Goal: Task Accomplishment & Management: Manage account settings

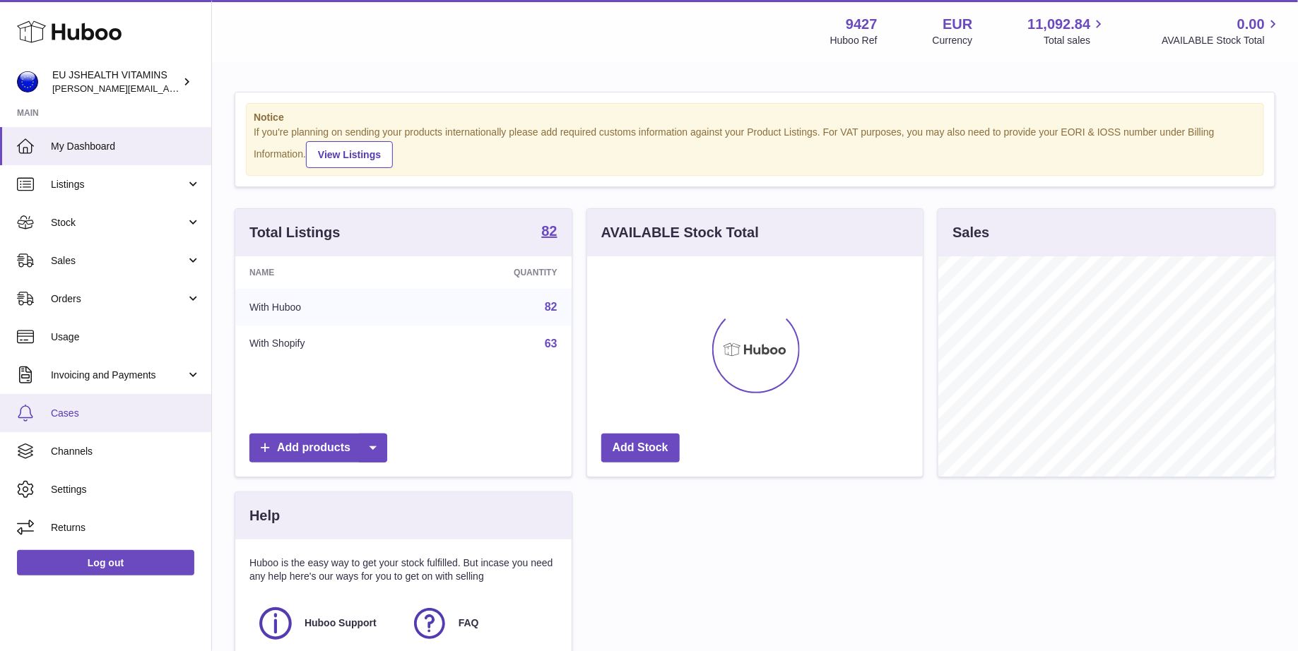
scroll to position [220, 336]
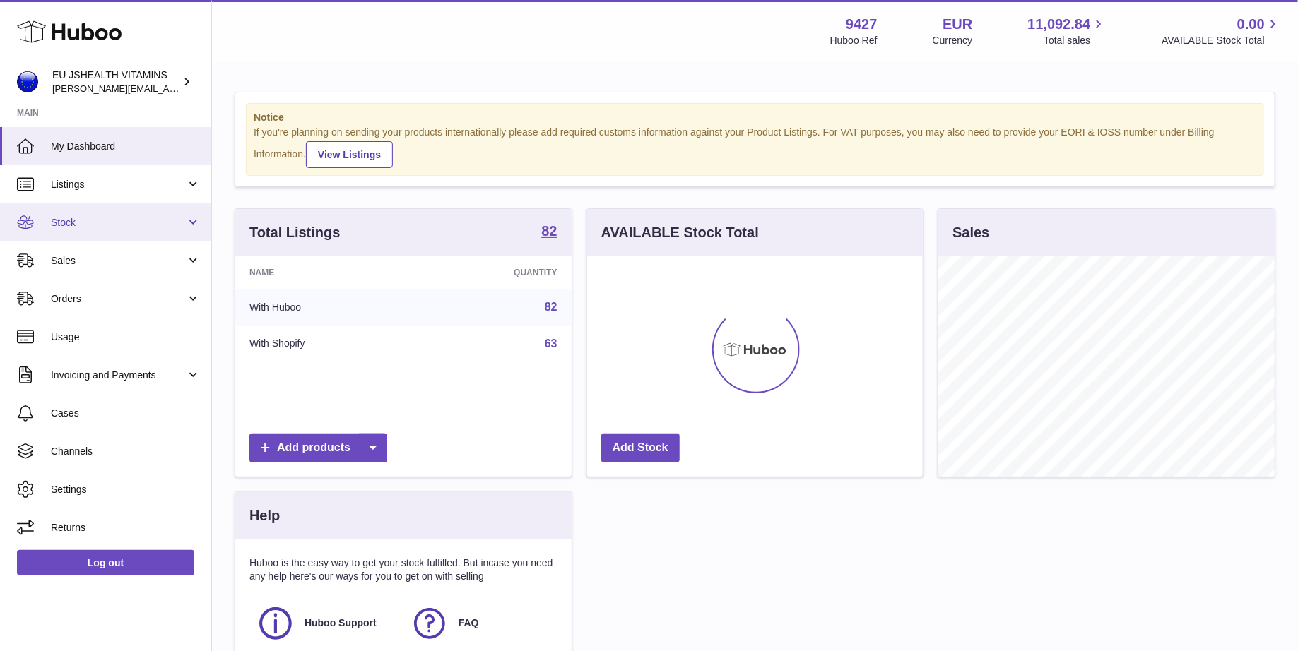
click at [147, 210] on link "Stock" at bounding box center [105, 222] width 211 height 38
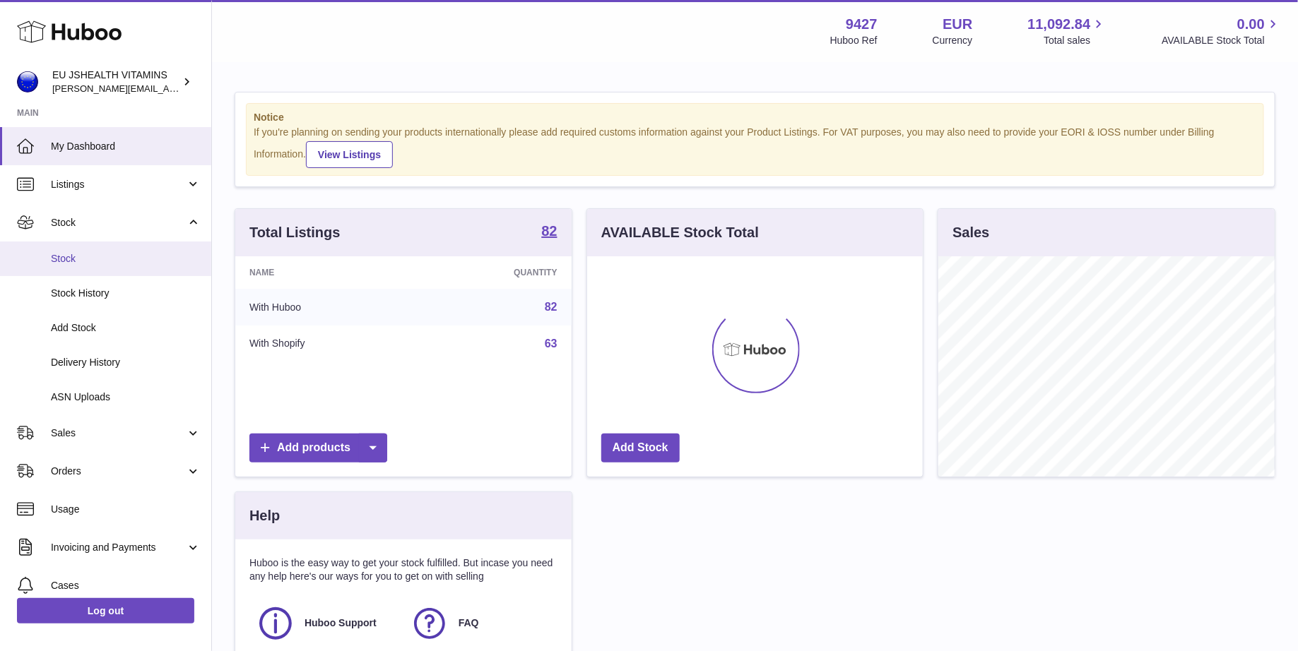
click at [143, 251] on link "Stock" at bounding box center [105, 259] width 211 height 35
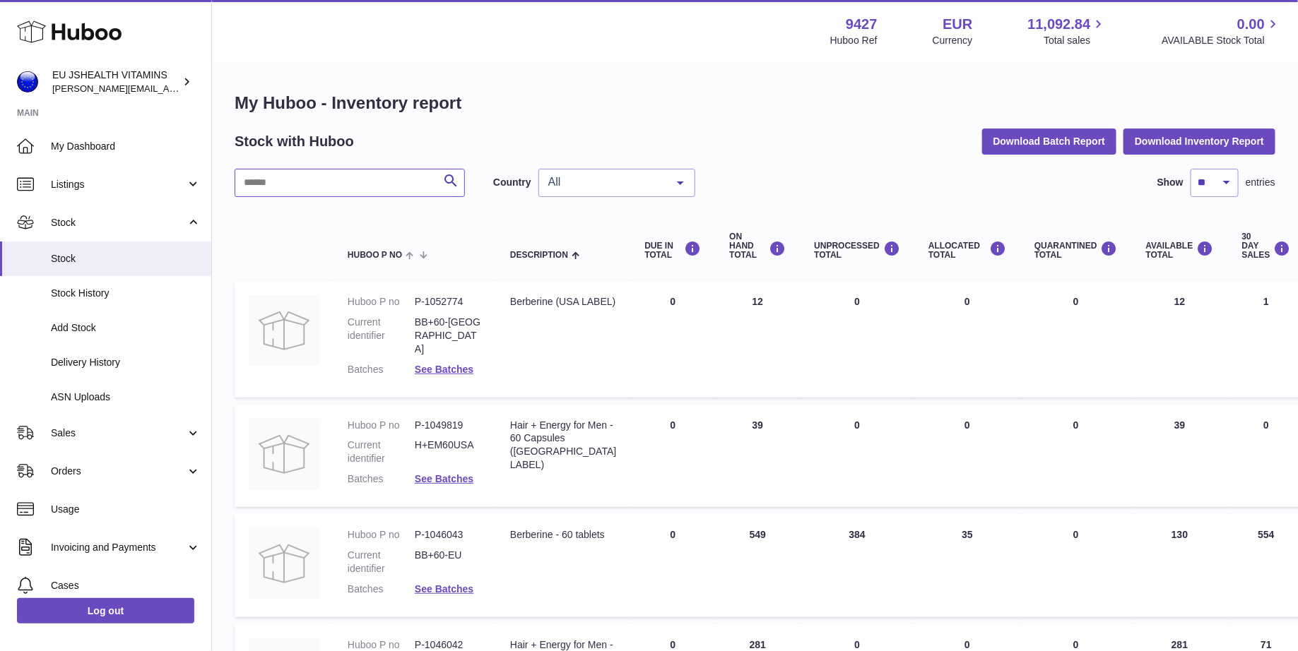
click at [295, 177] on input "text" at bounding box center [350, 183] width 230 height 28
type input "*********"
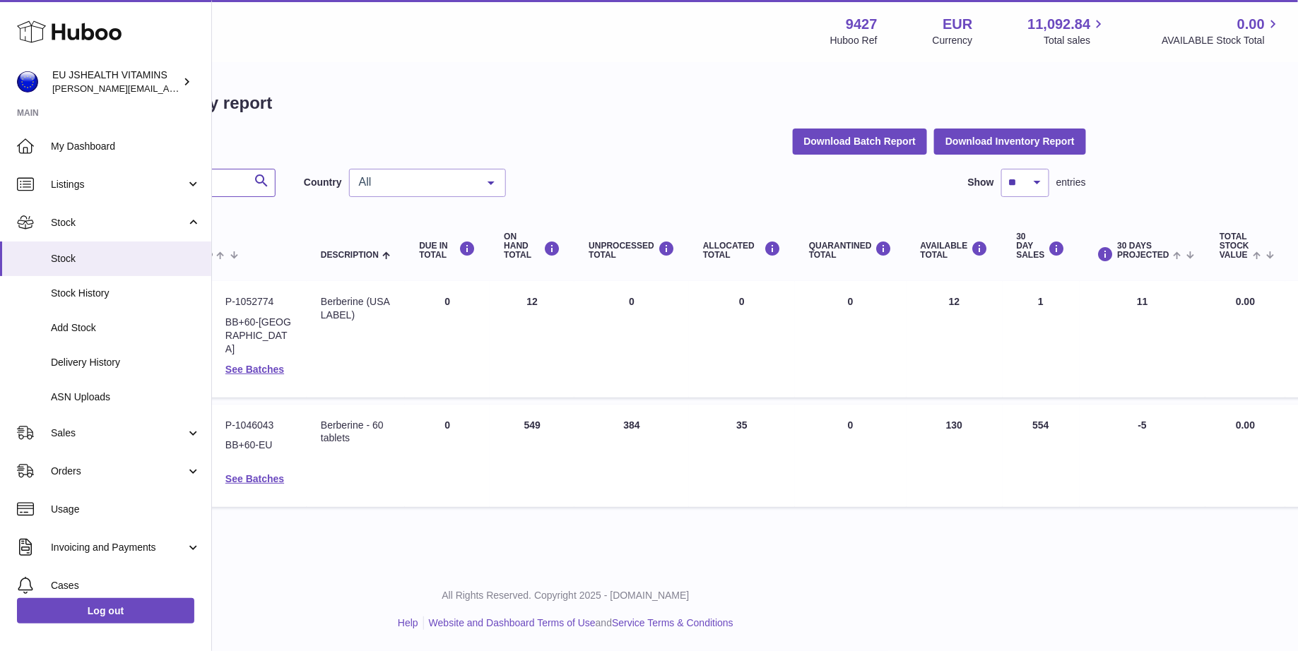
scroll to position [0, 239]
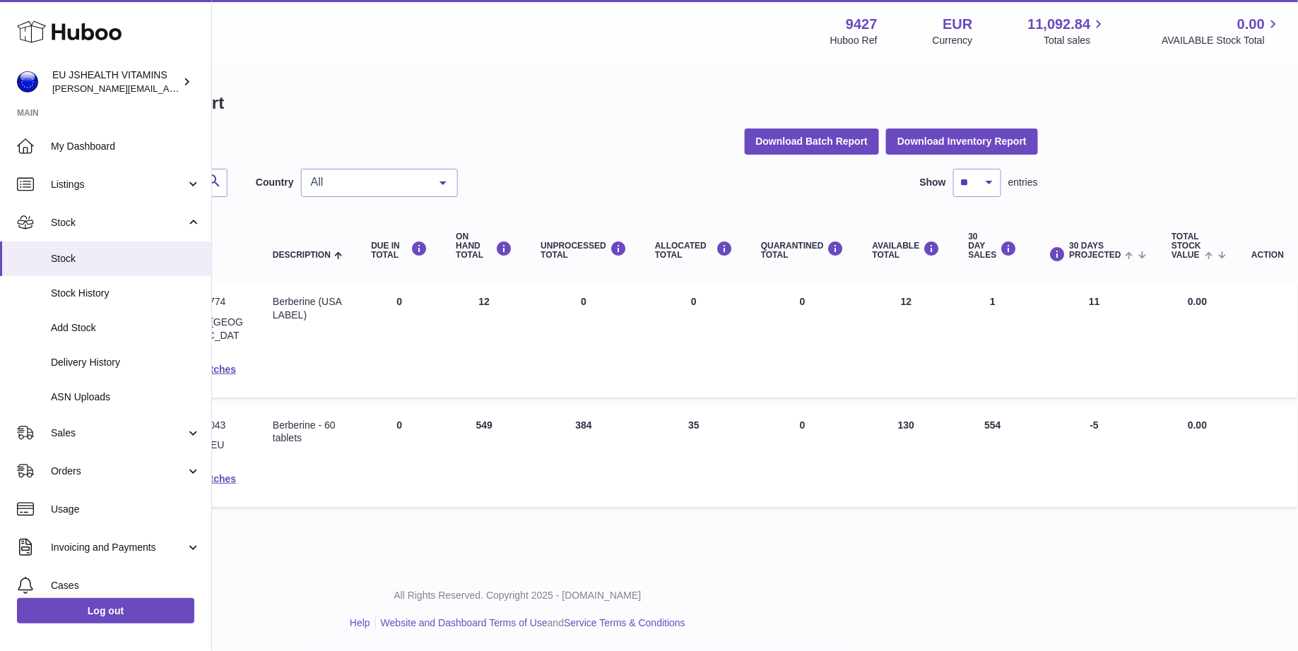
drag, startPoint x: 575, startPoint y: 410, endPoint x: 595, endPoint y: 410, distance: 20.5
click at [595, 410] on td "UNPROCESSED Total 384" at bounding box center [583, 456] width 114 height 103
click at [593, 462] on td "UNPROCESSED Total 384" at bounding box center [583, 456] width 114 height 103
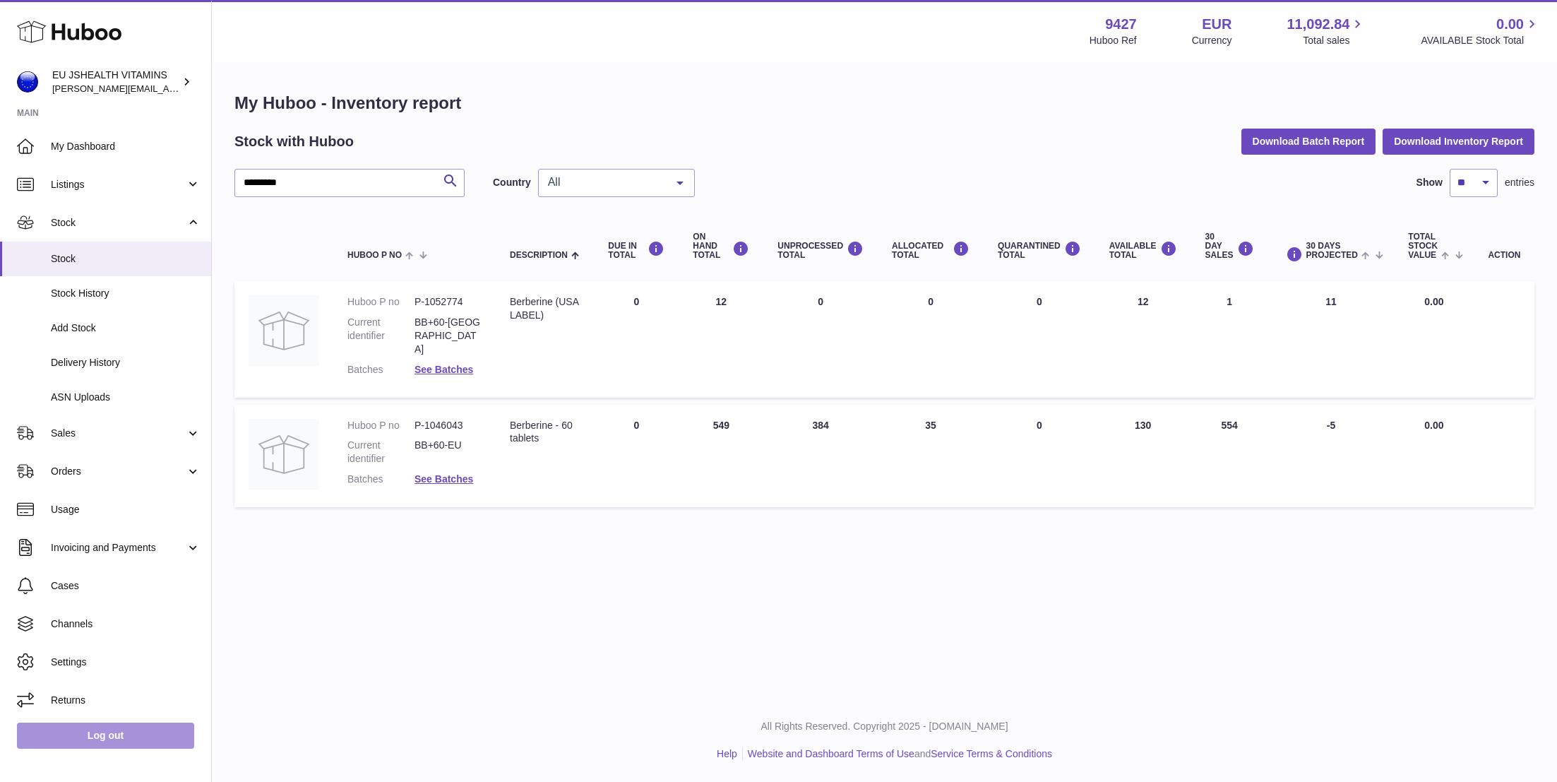
click at [120, 651] on link "Log out" at bounding box center [105, 735] width 177 height 25
